Goal: Task Accomplishment & Management: Manage account settings

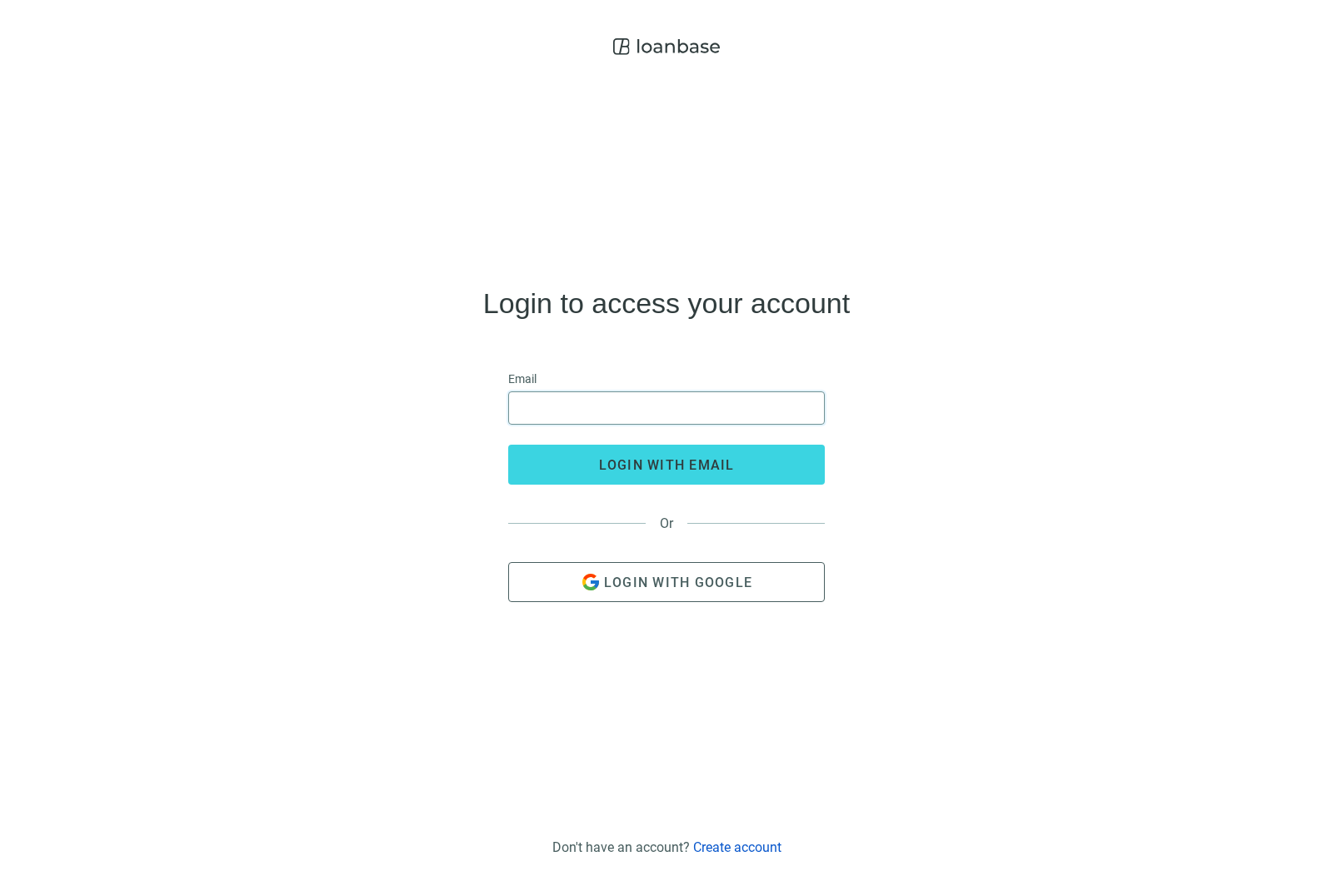
click at [643, 424] on input "email" at bounding box center [666, 408] width 295 height 32
type input "**********"
click at [666, 485] on button "login with email" at bounding box center [666, 465] width 316 height 40
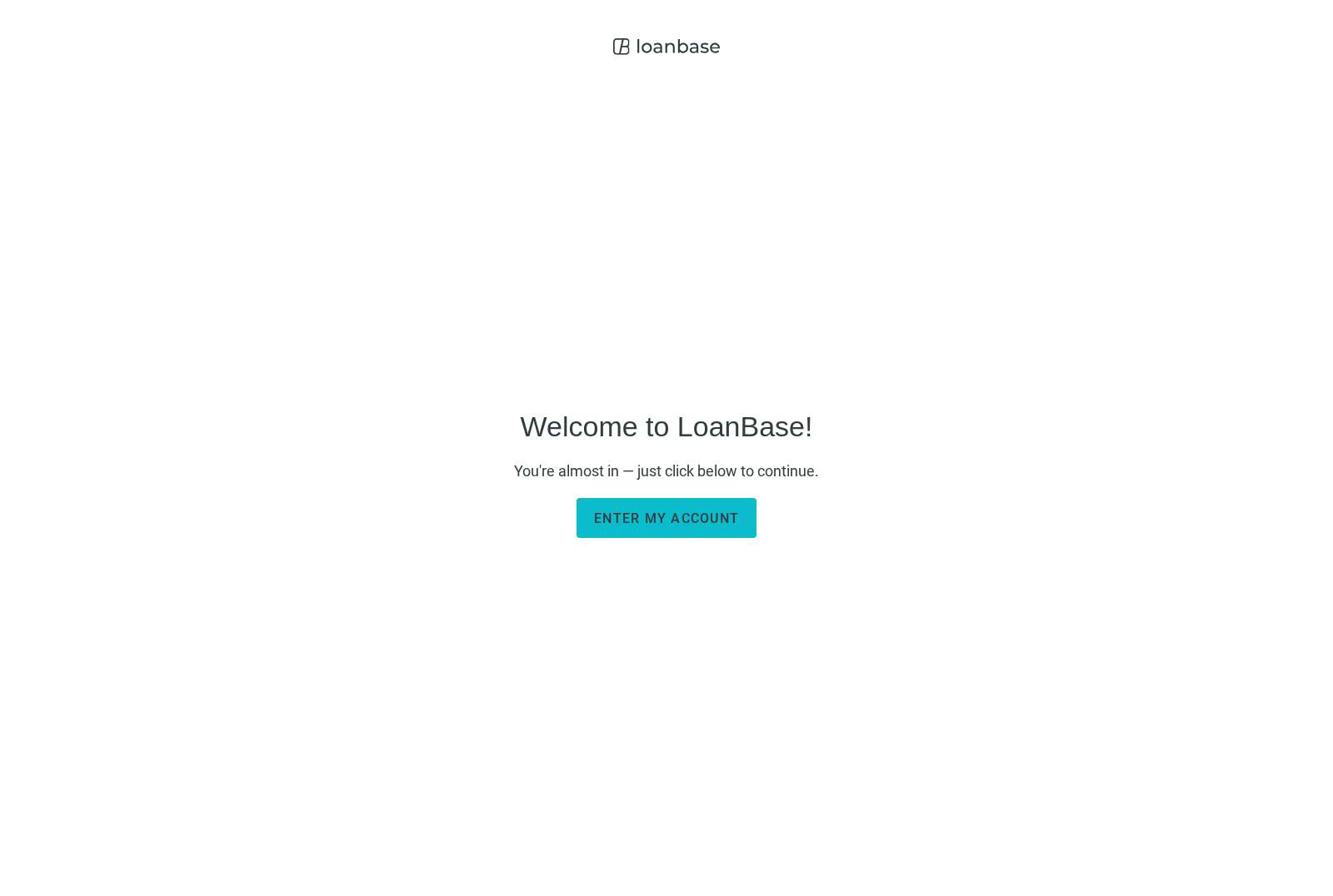
click at [667, 527] on span "Enter my account" at bounding box center [666, 518] width 145 height 15
